Goal: Task Accomplishment & Management: Manage account settings

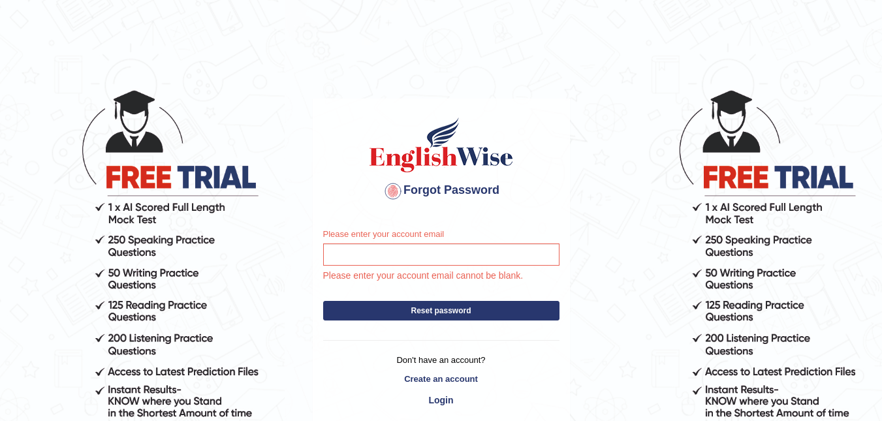
click at [350, 258] on input "Please enter your account email" at bounding box center [441, 254] width 236 height 22
type input "superimut@yahoo.com.au"
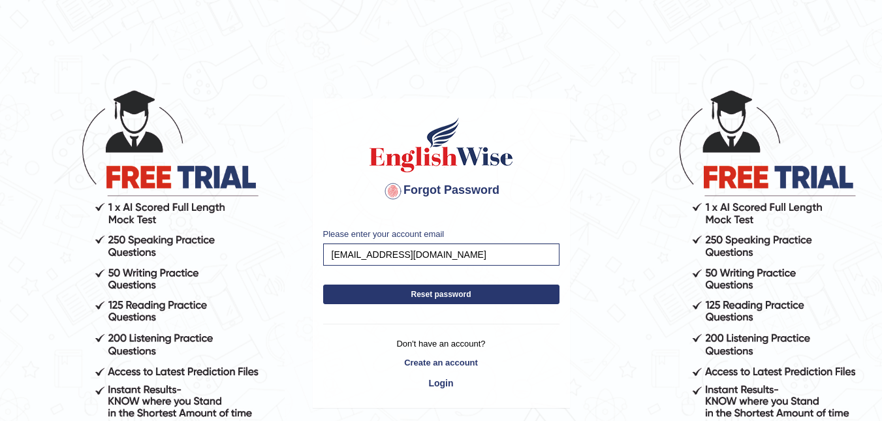
drag, startPoint x: 388, startPoint y: 305, endPoint x: 424, endPoint y: 293, distance: 38.4
click at [403, 305] on form "Please enter your account email superimut@yahoo.com.au Reset password" at bounding box center [441, 269] width 236 height 83
click at [427, 289] on button "Reset password" at bounding box center [441, 295] width 236 height 20
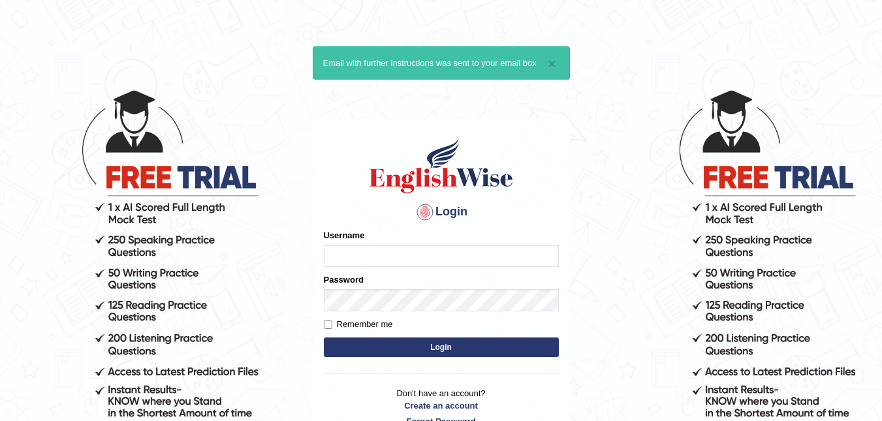
click at [383, 251] on input "Username" at bounding box center [441, 256] width 235 height 22
type input "Dee Dee"
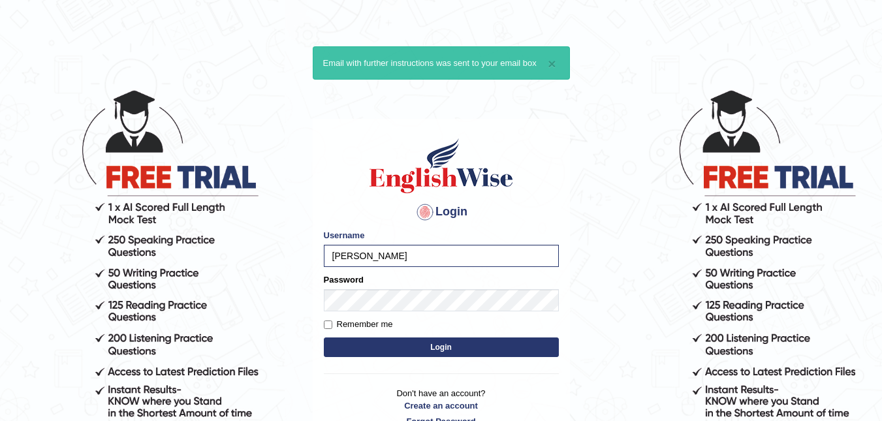
drag, startPoint x: 805, startPoint y: 225, endPoint x: 795, endPoint y: 249, distance: 25.7
click at [795, 249] on body "× Email with further instructions was sent to your email box Login Please fix t…" at bounding box center [441, 254] width 882 height 421
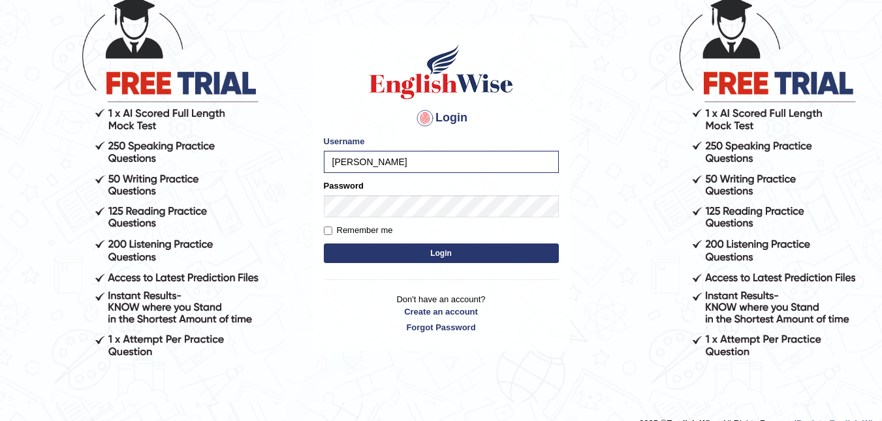
scroll to position [95, 0]
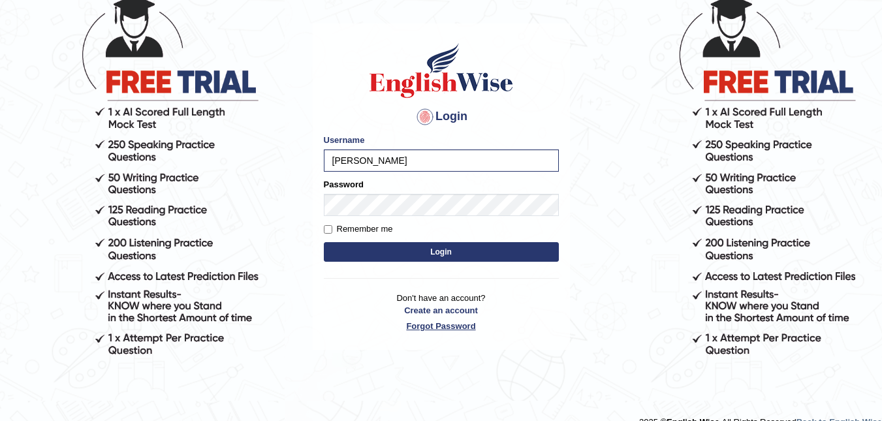
click at [429, 320] on link "Forgot Password" at bounding box center [441, 326] width 235 height 12
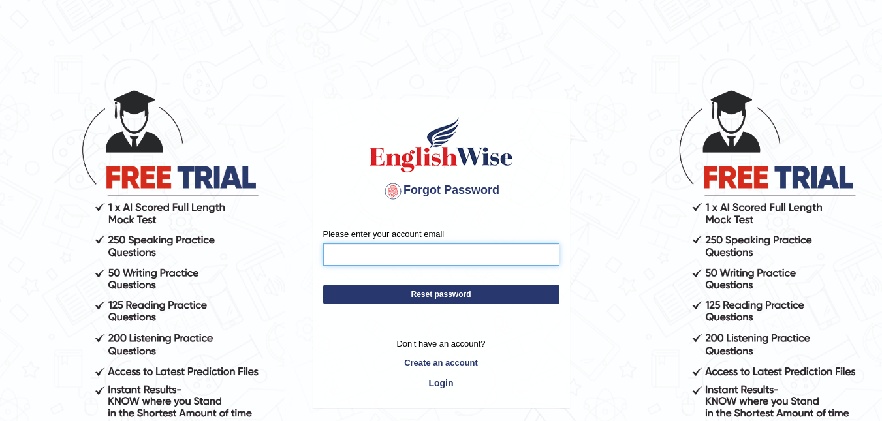
click at [435, 259] on input "Please enter your account email" at bounding box center [441, 254] width 236 height 22
type input "a"
type input "superimut@yahoo.com.au"
click at [323, 285] on button "Reset password" at bounding box center [441, 295] width 236 height 20
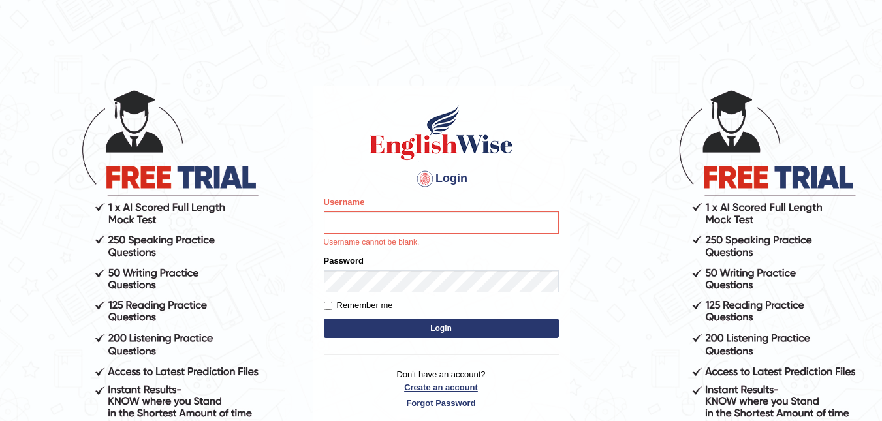
click at [439, 384] on p "Don't have an account? Create an account Forgot Password" at bounding box center [441, 388] width 235 height 40
click at [439, 388] on p "Don't have an account? Create an account Forgot Password" at bounding box center [441, 388] width 235 height 40
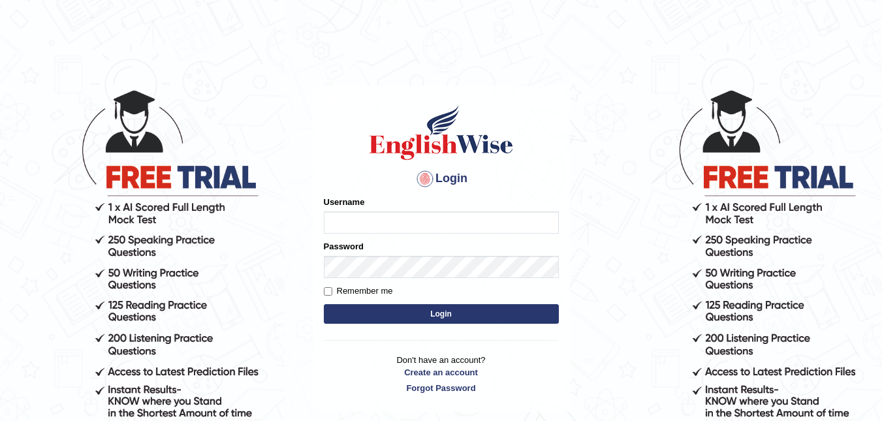
type input "d"
type input "DE"
